Goal: Entertainment & Leisure: Consume media (video, audio)

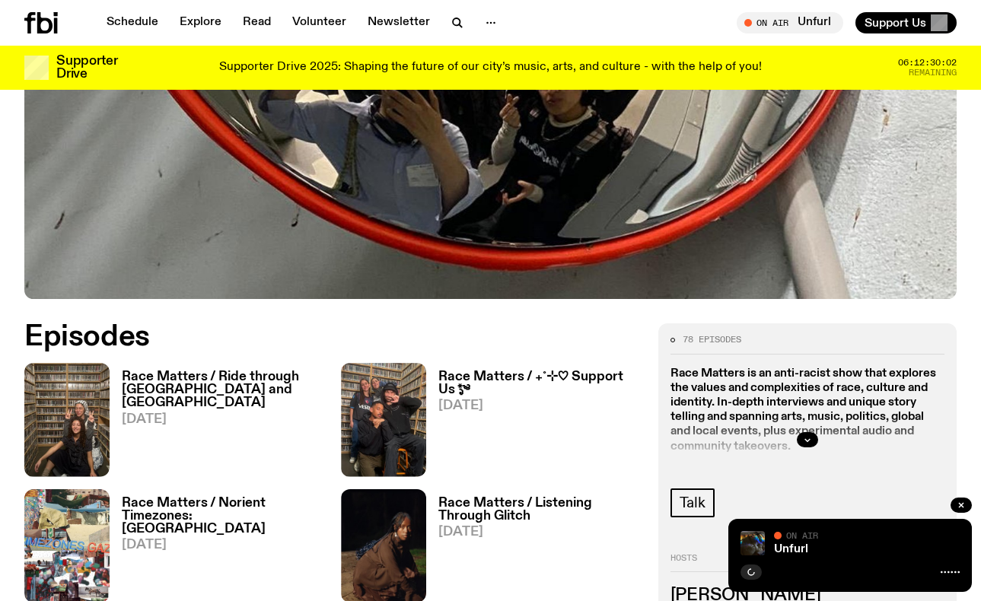
scroll to position [476, 0]
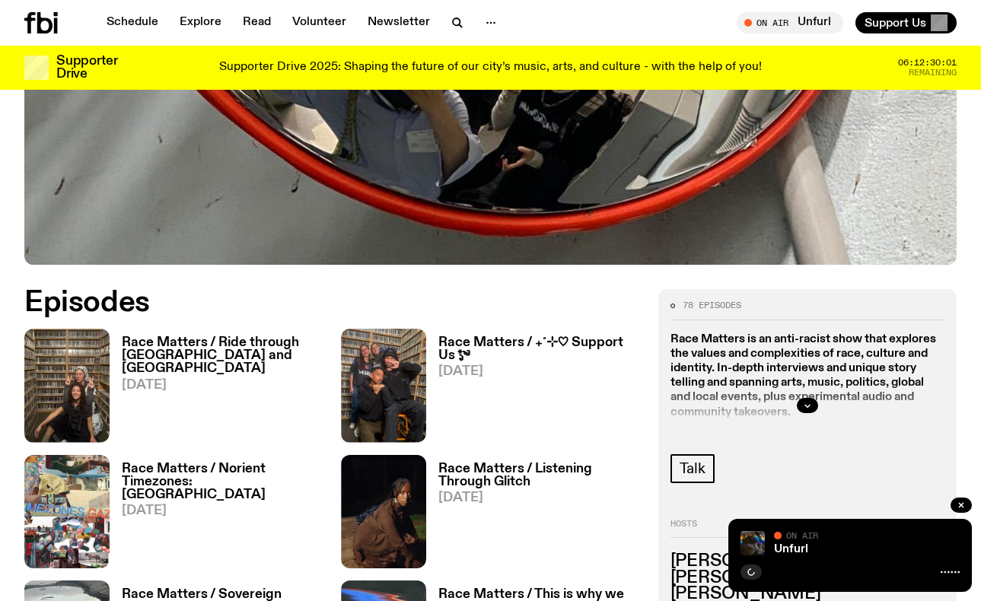
click at [218, 353] on h3 "Race Matters / Ride through [GEOGRAPHIC_DATA] and [GEOGRAPHIC_DATA]" at bounding box center [222, 356] width 201 height 39
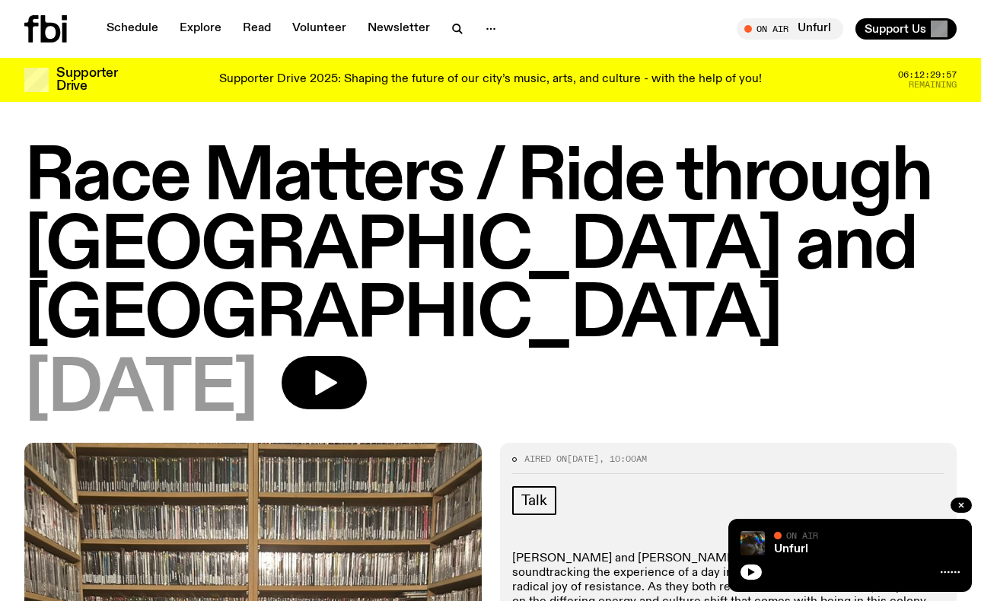
click at [549, 179] on h1 "Race Matters / Ride through [GEOGRAPHIC_DATA] and [GEOGRAPHIC_DATA]" at bounding box center [490, 248] width 933 height 206
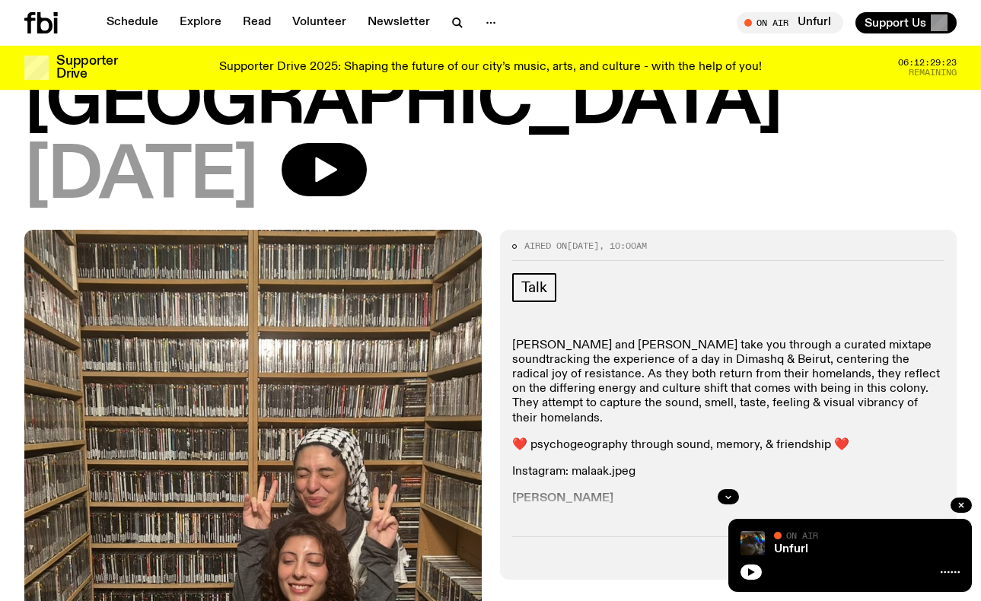
scroll to position [193, 0]
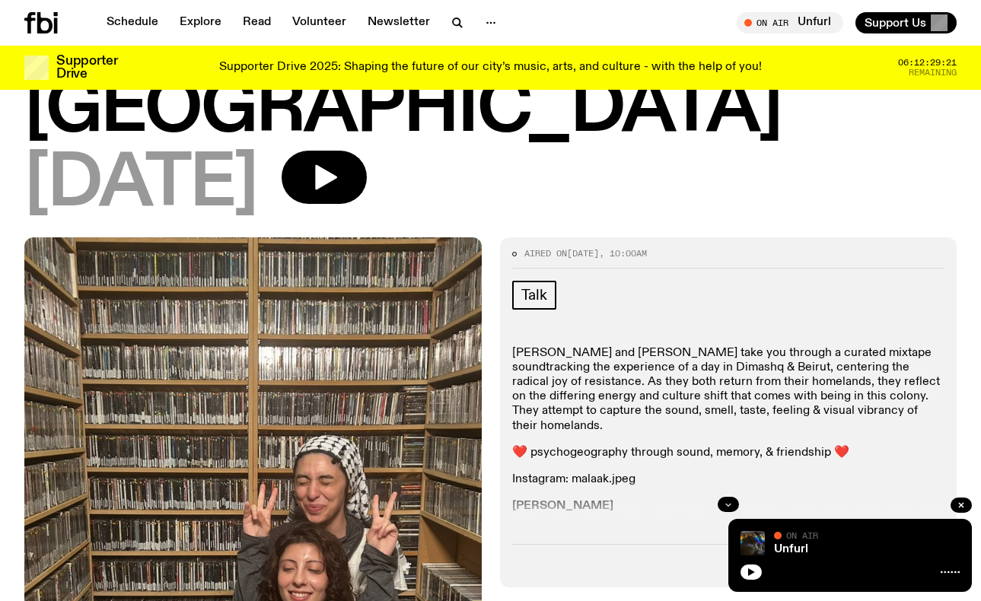
click at [723, 497] on button "button" at bounding box center [728, 504] width 21 height 15
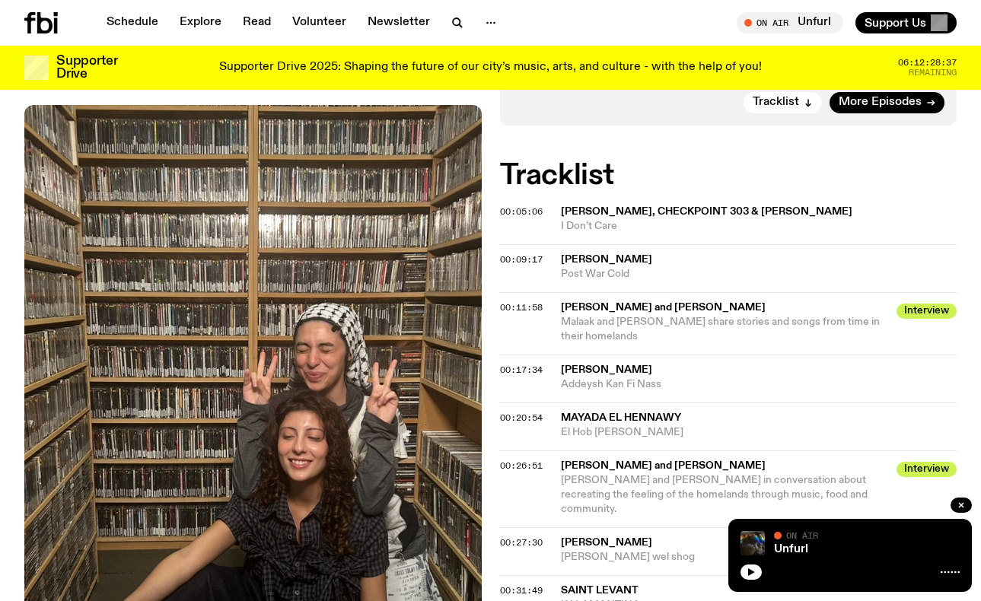
scroll to position [1004, 0]
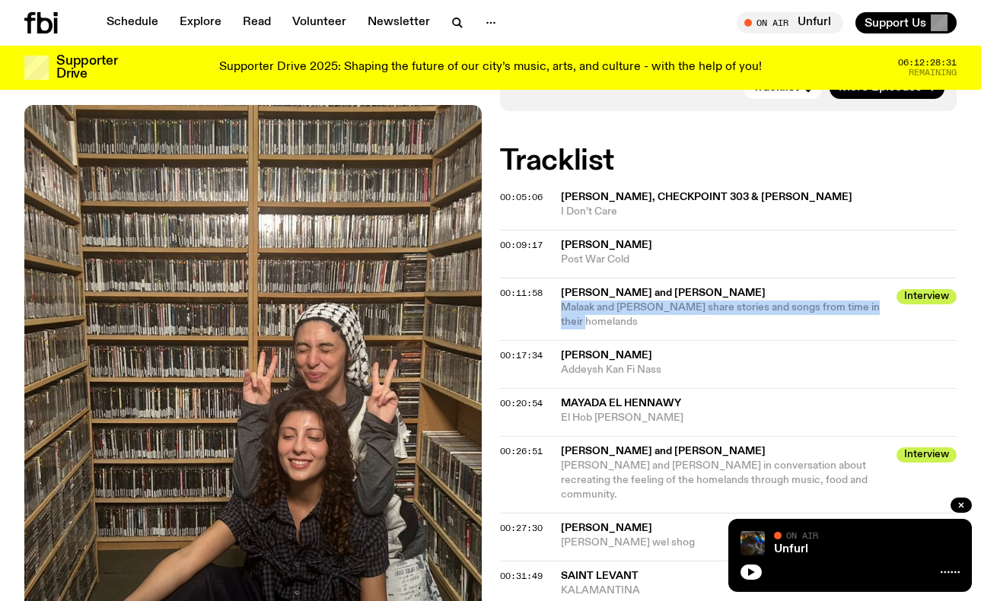
drag, startPoint x: 563, startPoint y: 237, endPoint x: 617, endPoint y: 257, distance: 58.5
click at [618, 301] on span "Malaak and [PERSON_NAME] share stories and songs from time in their homelands" at bounding box center [724, 315] width 327 height 29
click at [615, 301] on span "Malaak and [PERSON_NAME] share stories and songs from time in their homelands" at bounding box center [724, 315] width 327 height 29
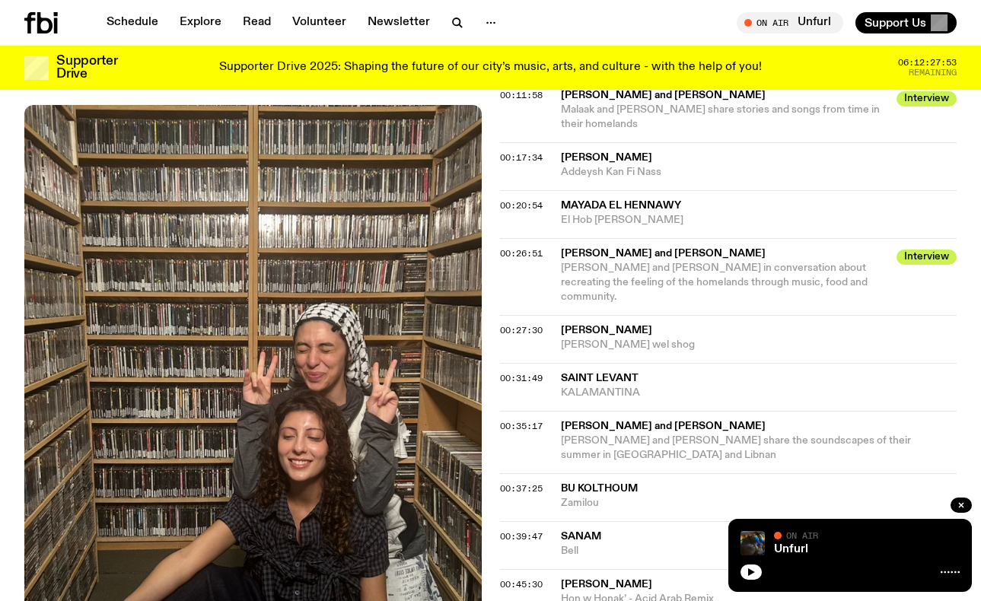
scroll to position [1208, 0]
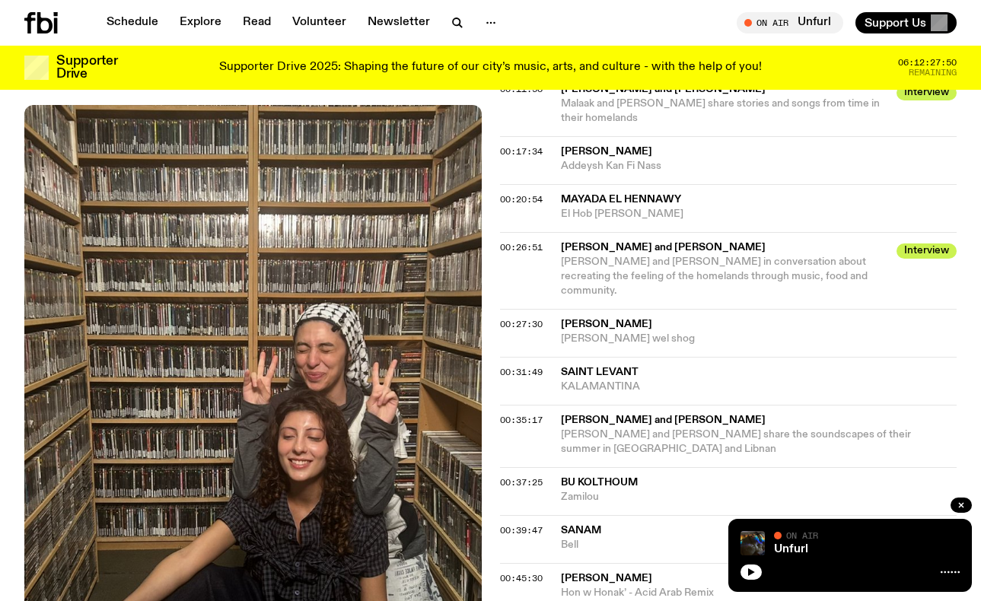
click at [732, 429] on span "[PERSON_NAME] and [PERSON_NAME] share the soundscapes of their summer in [GEOGR…" at bounding box center [736, 441] width 350 height 25
drag, startPoint x: 523, startPoint y: 338, endPoint x: 534, endPoint y: 354, distance: 19.6
click at [535, 405] on div "00:35:17 [PERSON_NAME] and [PERSON_NAME] [PERSON_NAME] and [PERSON_NAME] share …" at bounding box center [729, 436] width 458 height 62
click at [679, 309] on div "00:27:30 [PERSON_NAME] [PERSON_NAME] wel shog" at bounding box center [729, 333] width 458 height 48
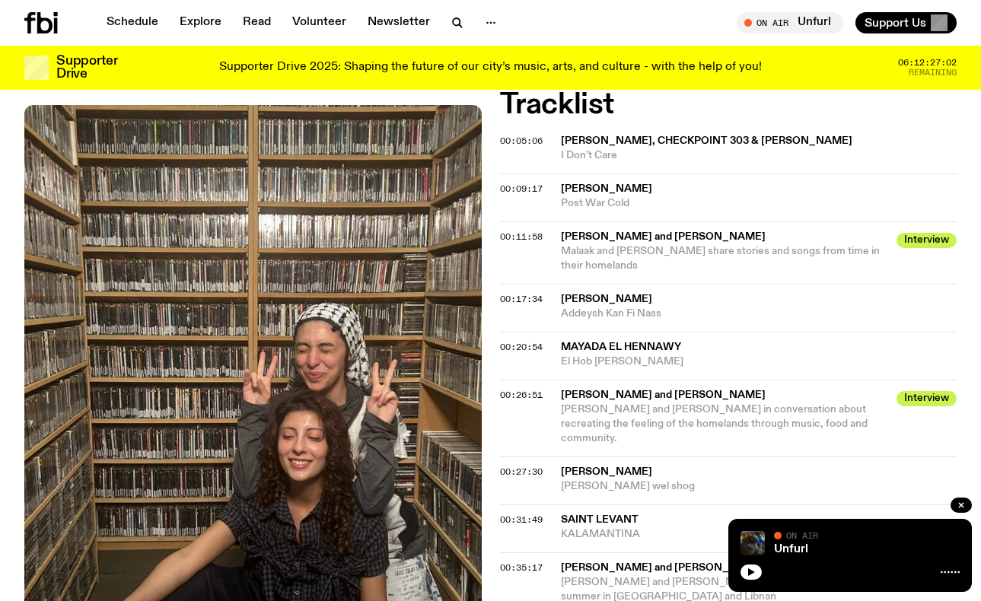
scroll to position [1074, 0]
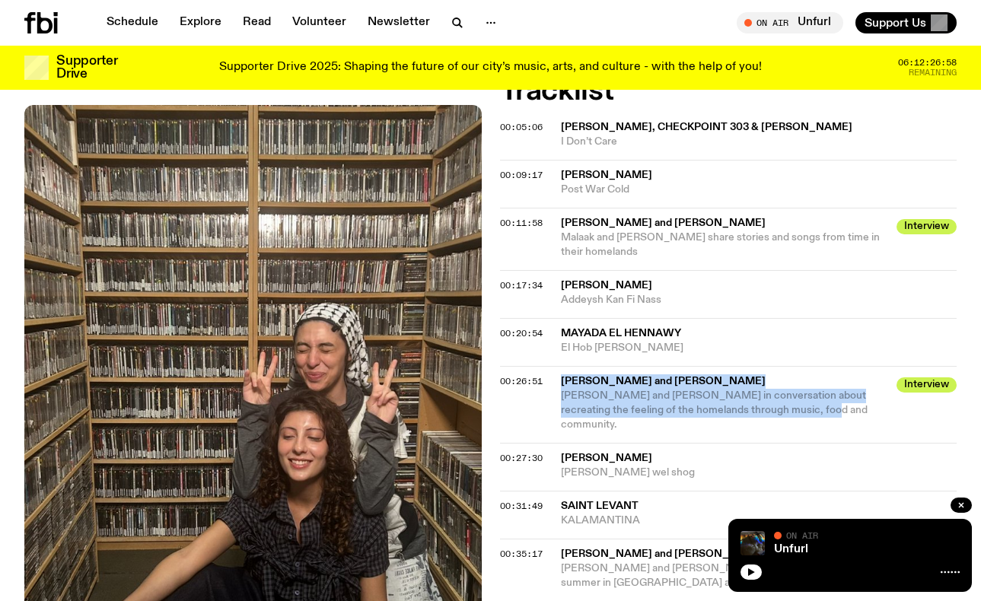
drag, startPoint x: 790, startPoint y: 343, endPoint x: 540, endPoint y: 332, distance: 250.7
click at [540, 366] on div "00:26:51 [PERSON_NAME] and [PERSON_NAME] Interview [PERSON_NAME] and [PERSON_NA…" at bounding box center [729, 404] width 458 height 77
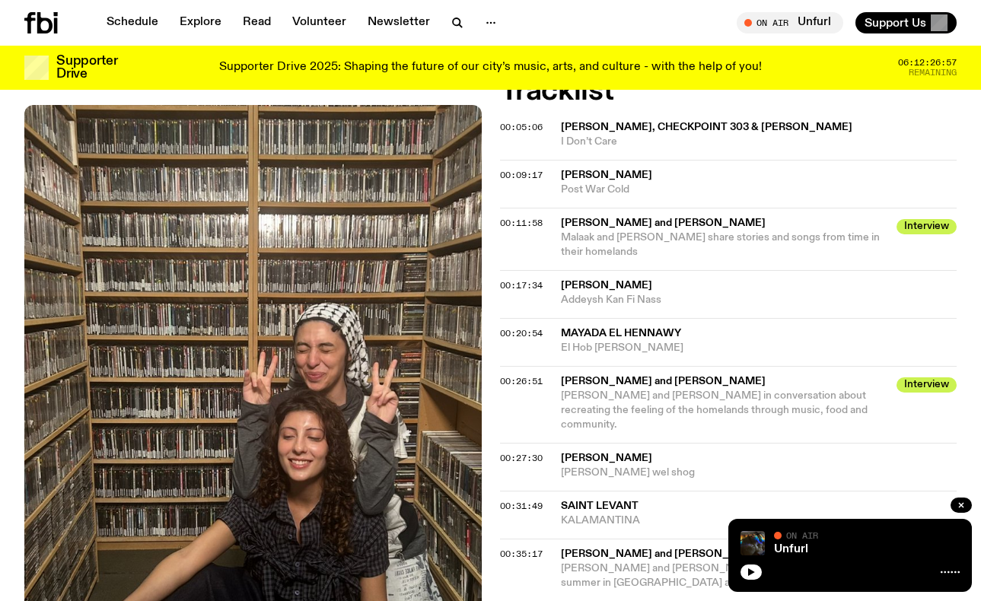
click at [624, 232] on span "Malaak and [PERSON_NAME] share stories and songs from time in their homelands" at bounding box center [720, 244] width 319 height 25
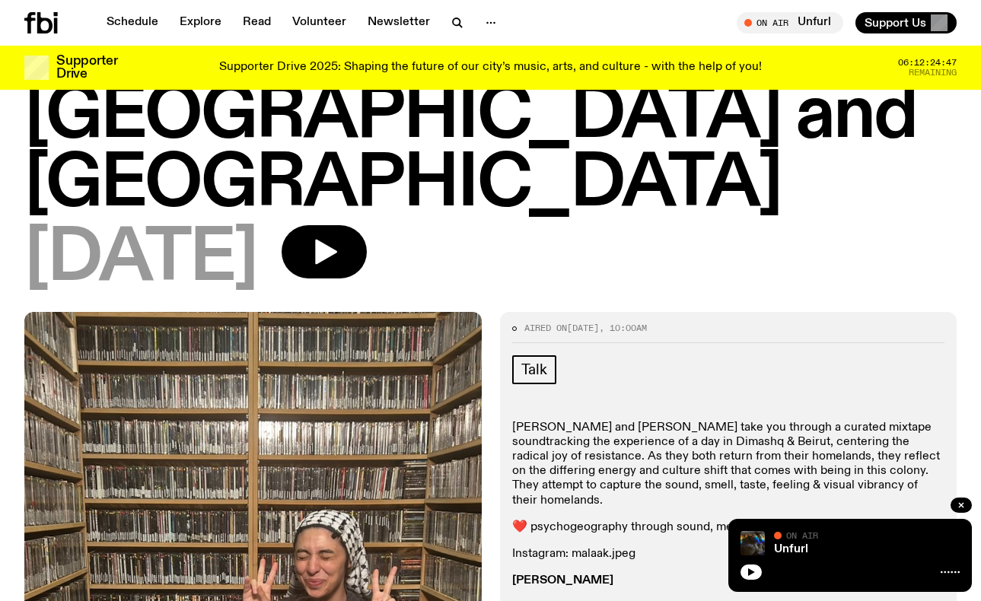
scroll to position [0, 0]
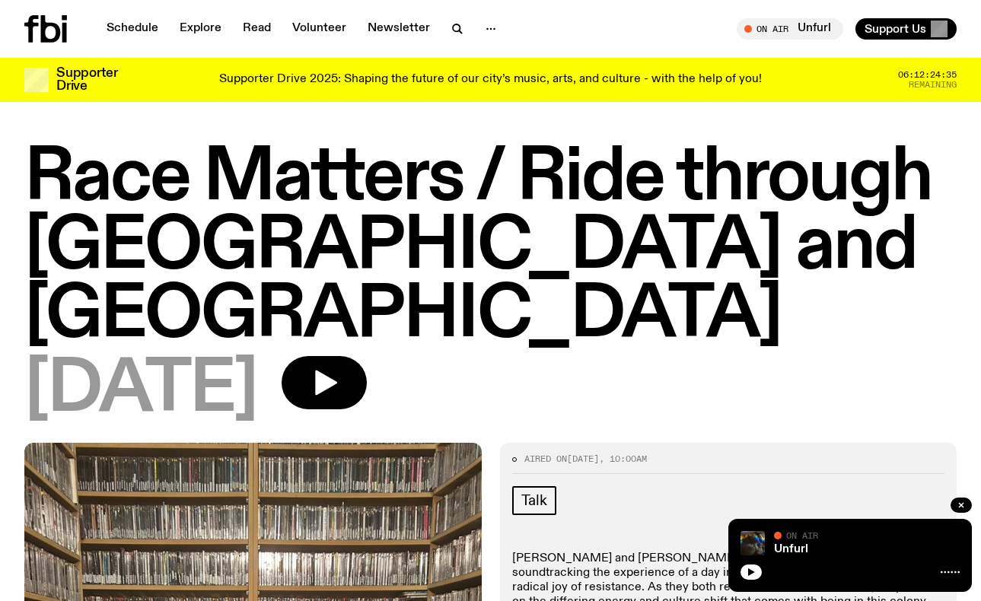
click at [717, 250] on h1 "Race Matters / Ride through [GEOGRAPHIC_DATA] and [GEOGRAPHIC_DATA]" at bounding box center [490, 248] width 933 height 206
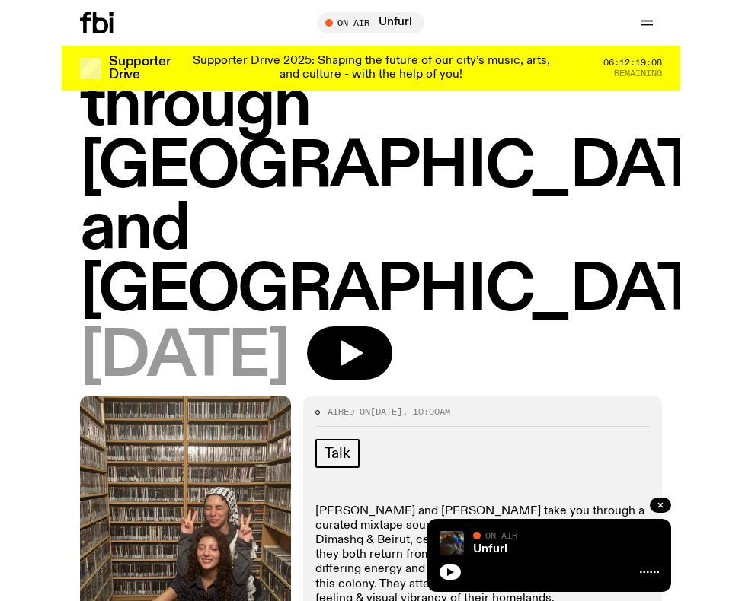
scroll to position [104, 0]
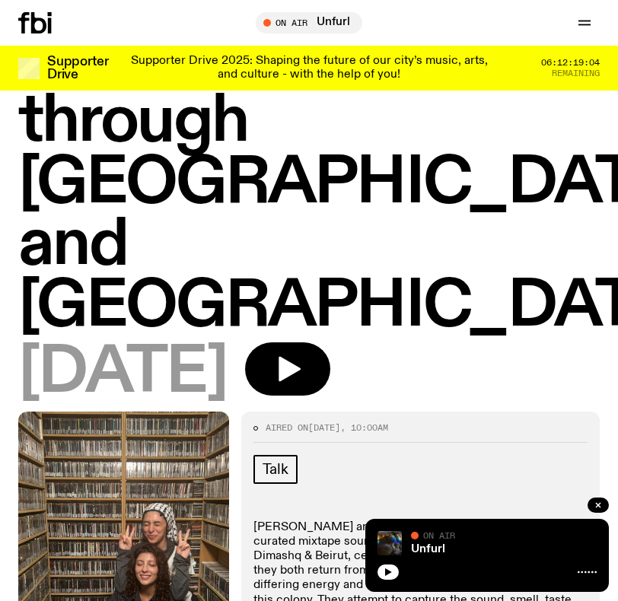
click at [614, 231] on div "Race Matters / Ride through [GEOGRAPHIC_DATA] and [GEOGRAPHIC_DATA] [DATE]" at bounding box center [309, 221] width 618 height 382
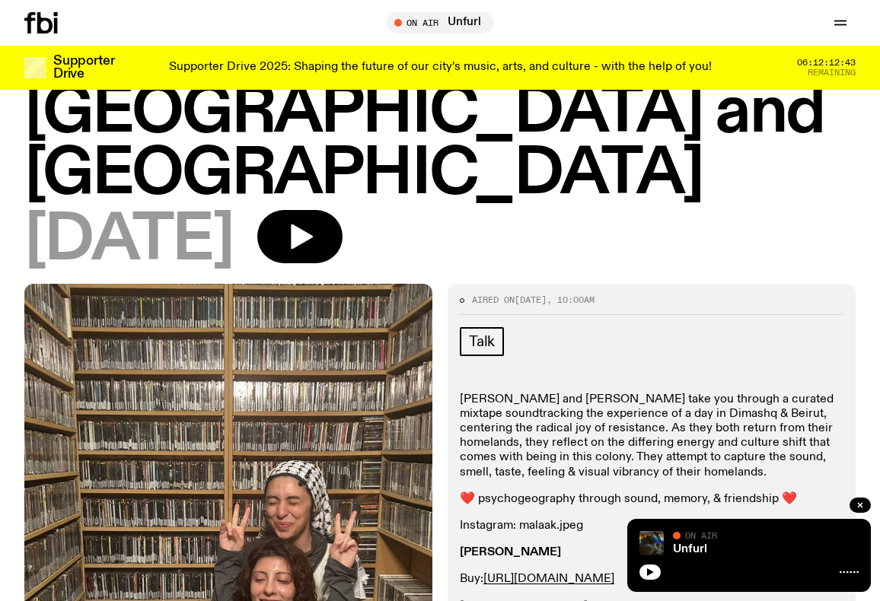
scroll to position [189, 0]
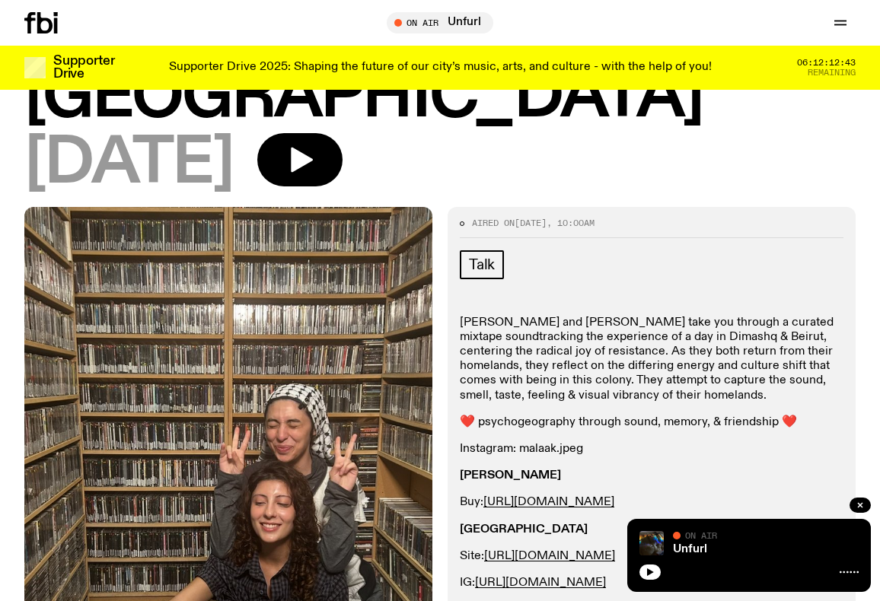
click at [483, 250] on div "Talk [PERSON_NAME] and [PERSON_NAME] take you through a curated mixtape soundtr…" at bounding box center [652, 541] width 384 height 582
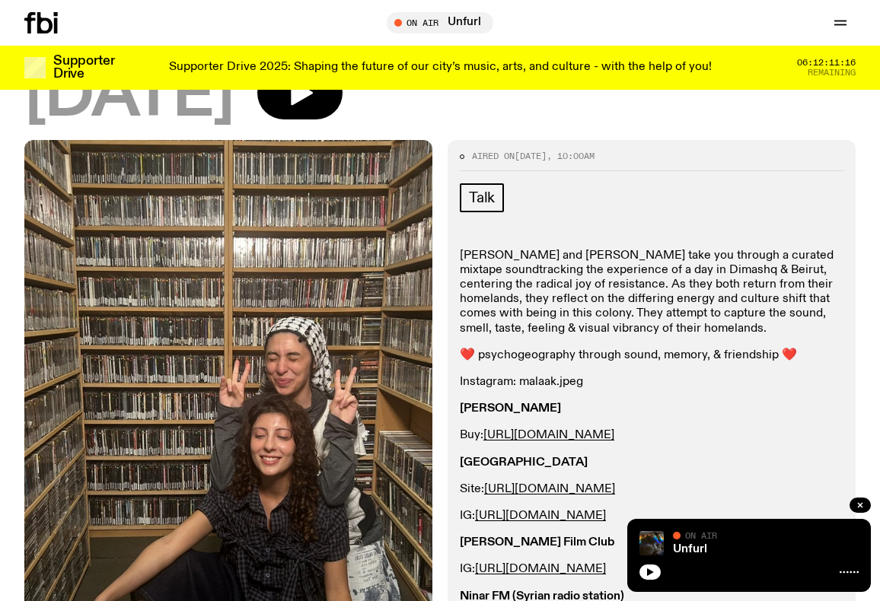
scroll to position [245, 0]
